Goal: Transaction & Acquisition: Purchase product/service

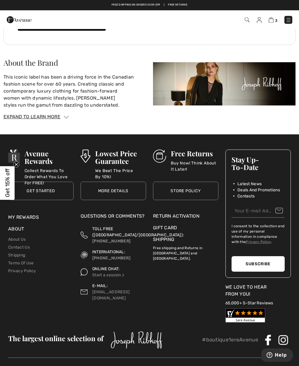
scroll to position [952, 0]
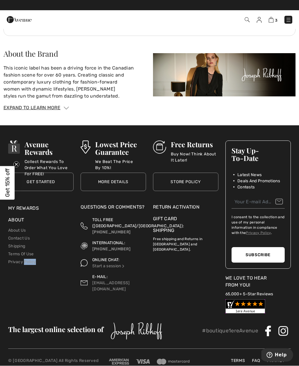
click at [8, 293] on div "Avenue Rewards Collect Rewards To Order What You Love For FREE! Get Started Get…" at bounding box center [41, 224] width 72 height 179
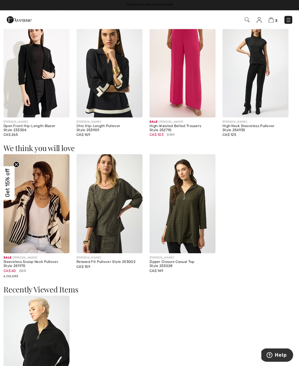
scroll to position [511, 0]
click at [36, 209] on img at bounding box center [37, 204] width 66 height 99
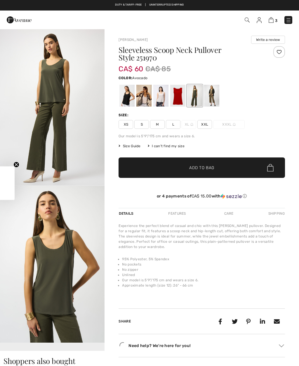
checkbox input "true"
click at [289, 21] on img at bounding box center [289, 20] width 6 height 6
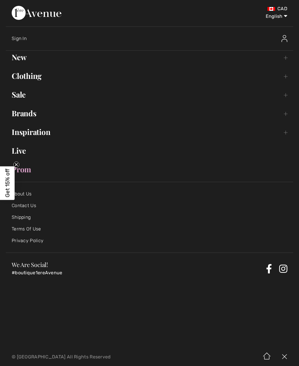
click at [21, 75] on link "Clothing Toggle submenu" at bounding box center [150, 76] width 288 height 13
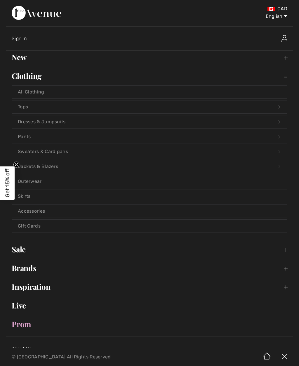
click at [27, 108] on link "Tops Open submenu" at bounding box center [149, 107] width 275 height 13
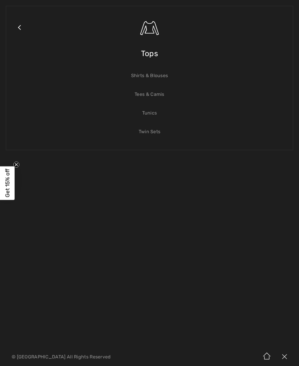
click at [134, 78] on link "Shirts & Blouses" at bounding box center [149, 75] width 275 height 13
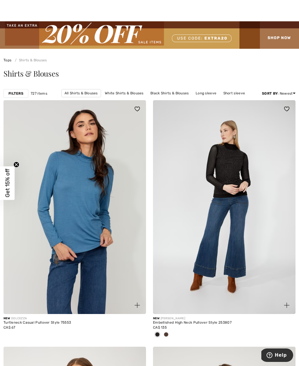
scroll to position [8, 0]
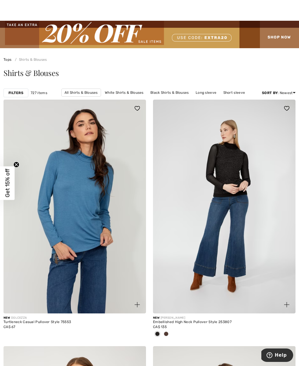
click at [14, 94] on strong "Filters" at bounding box center [15, 92] width 15 height 5
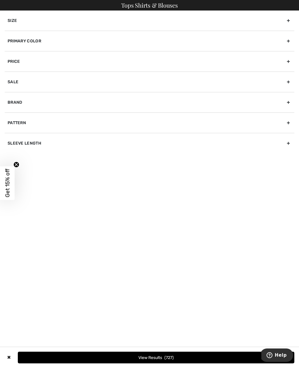
click at [13, 23] on div "Size" at bounding box center [150, 21] width 290 height 20
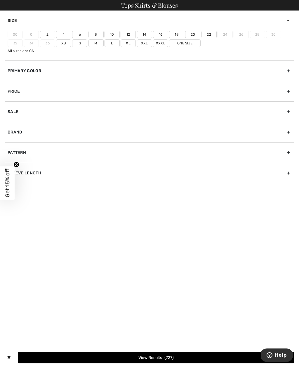
click at [196, 34] on label "20" at bounding box center [192, 35] width 15 height 8
click at [0, 0] on input"] "20" at bounding box center [0, 0] width 0 height 0
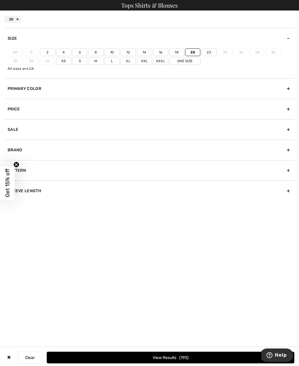
click at [162, 63] on label "Xxxl" at bounding box center [160, 61] width 15 height 8
click at [0, 0] on input"] "Xxxl" at bounding box center [0, 0] width 0 height 0
click at [189, 360] on button "View Results 194" at bounding box center [171, 358] width 248 height 12
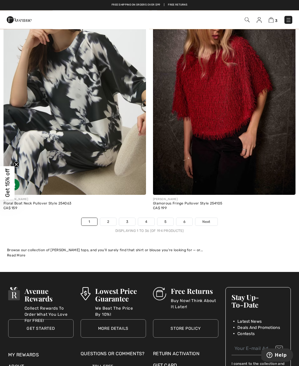
scroll to position [4355, 0]
click at [110, 218] on link "2" at bounding box center [108, 222] width 16 height 8
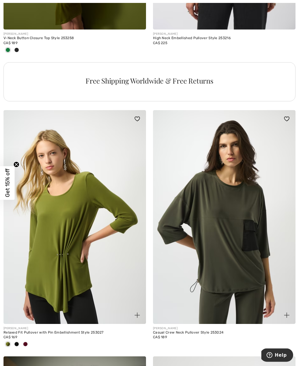
scroll to position [1505, 0]
click at [226, 268] on img at bounding box center [224, 217] width 143 height 214
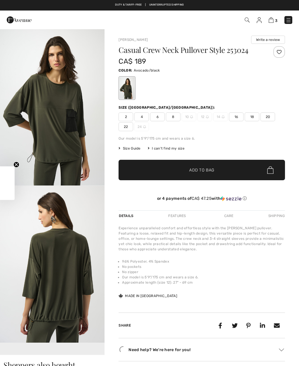
checkbox input "true"
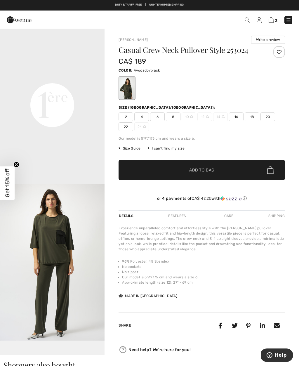
scroll to position [316, 0]
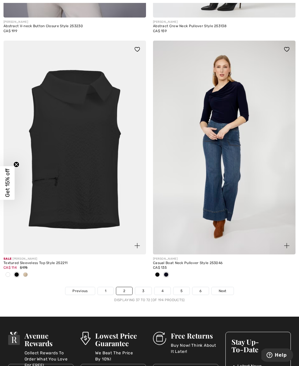
scroll to position [4305, 0]
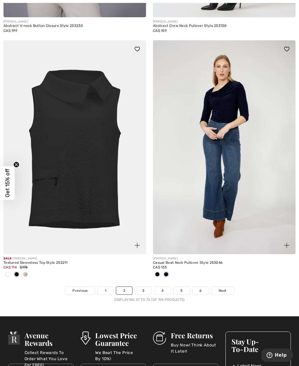
click at [150, 287] on link "3" at bounding box center [143, 291] width 16 height 8
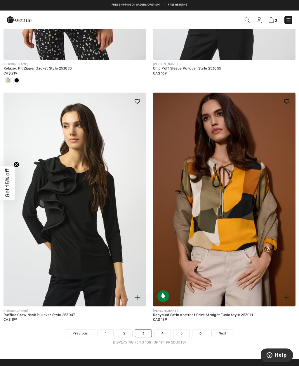
scroll to position [4188, 0]
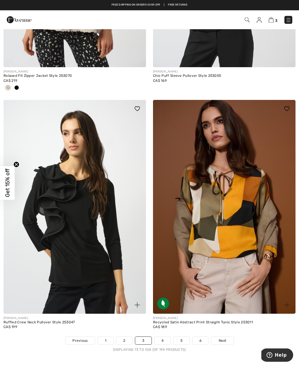
click at [223, 248] on img at bounding box center [224, 207] width 143 height 214
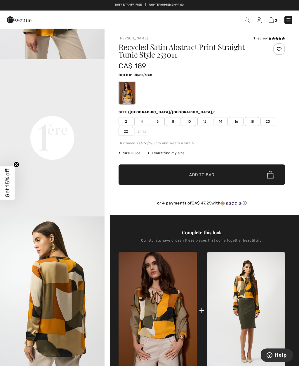
scroll to position [284, 0]
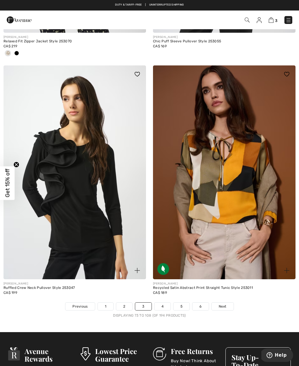
click at [164, 303] on link "4" at bounding box center [163, 307] width 16 height 8
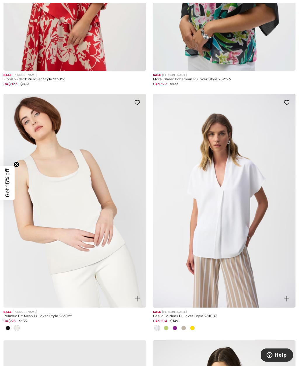
scroll to position [2229, 0]
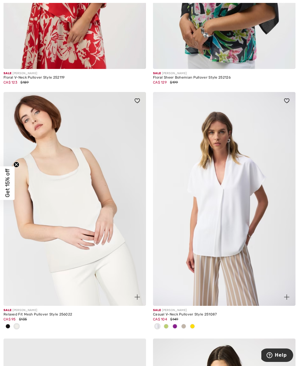
click at [253, 275] on img at bounding box center [224, 199] width 143 height 214
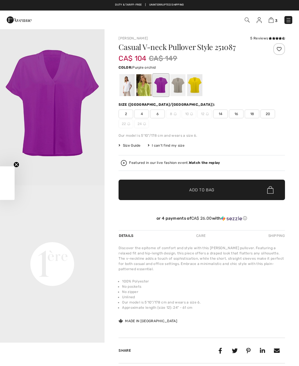
checkbox input "true"
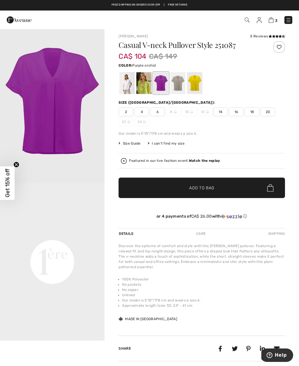
scroll to position [3, 0]
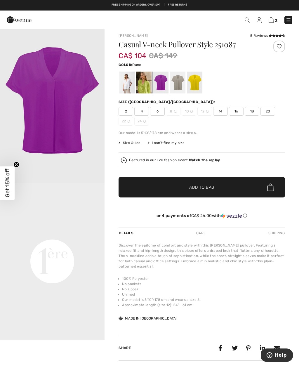
click at [179, 82] on div at bounding box center [177, 83] width 15 height 22
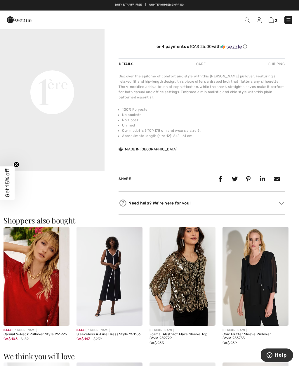
scroll to position [172, 0]
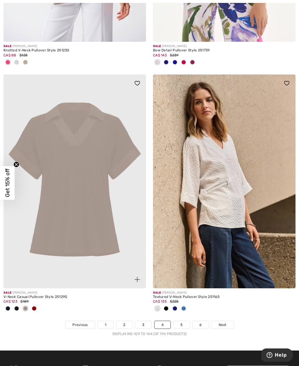
scroll to position [4254, 0]
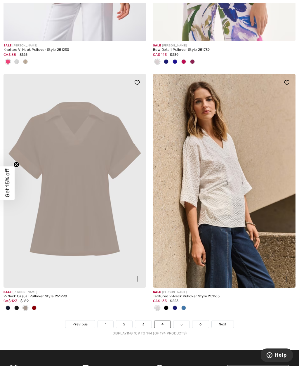
click at [181, 321] on link "5" at bounding box center [182, 325] width 16 height 8
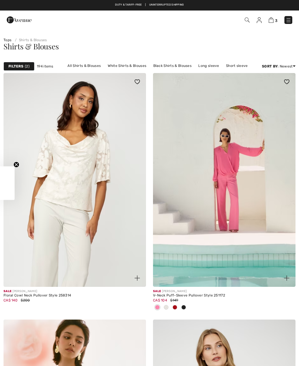
checkbox input "true"
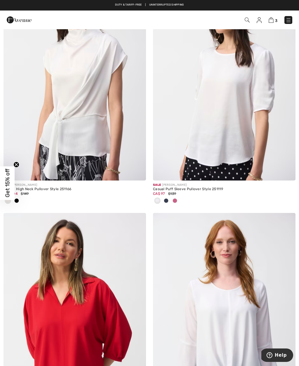
scroll to position [599, 0]
click at [47, 118] on img at bounding box center [75, 74] width 143 height 214
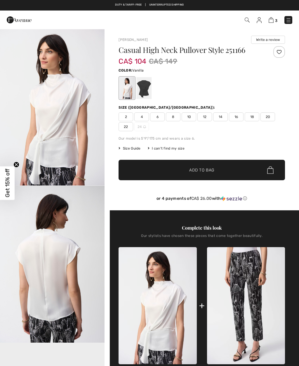
checkbox input "true"
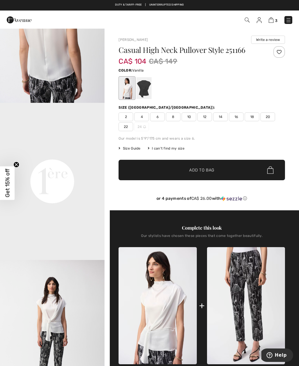
scroll to position [240, 0]
click at [145, 91] on div at bounding box center [143, 88] width 15 height 22
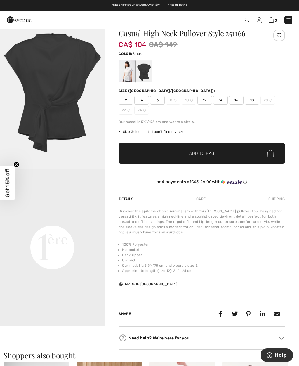
scroll to position [16, 0]
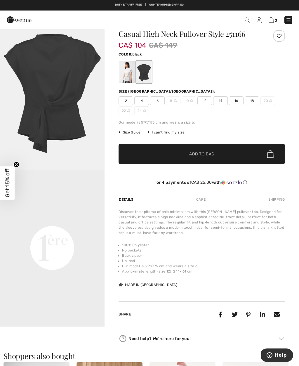
click at [124, 77] on div at bounding box center [127, 72] width 15 height 22
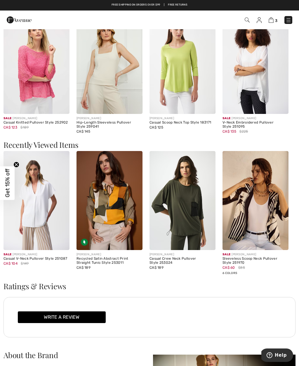
scroll to position [671, 0]
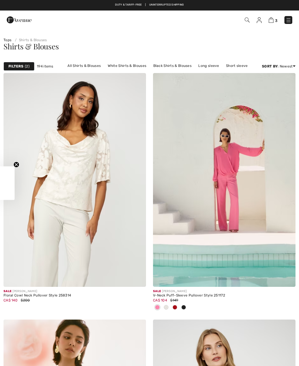
checkbox input "true"
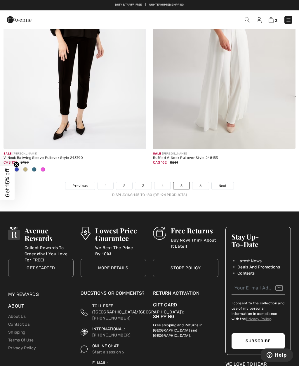
scroll to position [4392, 0]
click at [201, 182] on link "6" at bounding box center [201, 186] width 16 height 8
click at [201, 183] on link "6" at bounding box center [201, 186] width 16 height 8
click at [224, 183] on span "Next" at bounding box center [223, 185] width 8 height 5
